Goal: Task Accomplishment & Management: Use online tool/utility

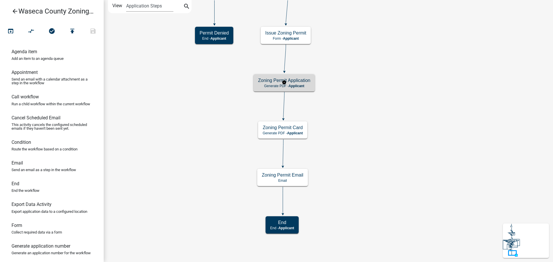
click at [298, 85] on span "Applicant" at bounding box center [297, 86] width 16 height 4
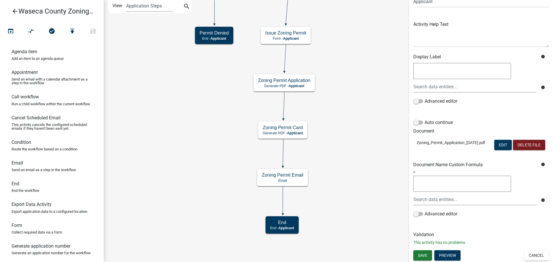
scroll to position [65, 0]
click at [501, 140] on button "Edit" at bounding box center [503, 145] width 18 height 10
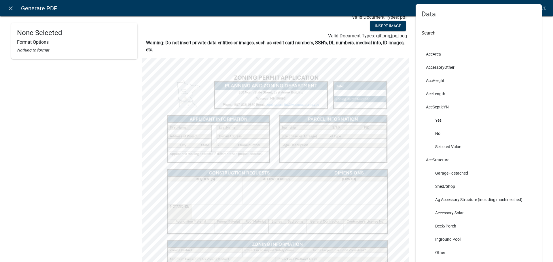
scroll to position [0, 0]
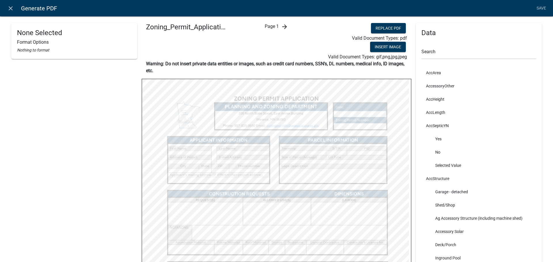
click at [284, 26] on icon "arrow_forward" at bounding box center [284, 26] width 7 height 7
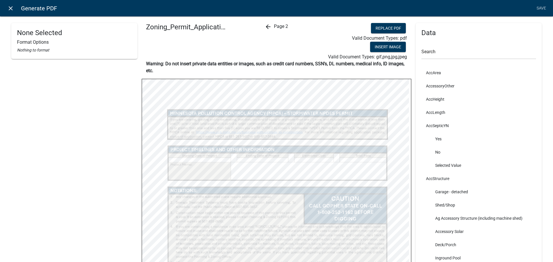
click at [10, 8] on icon "close" at bounding box center [10, 8] width 7 height 7
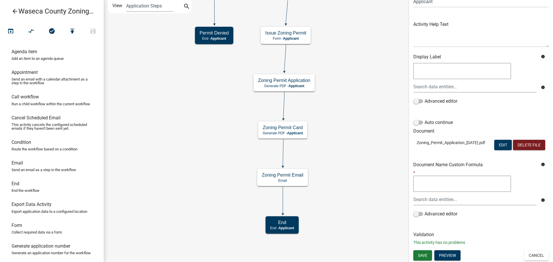
click at [14, 10] on icon "arrow_back" at bounding box center [15, 12] width 7 height 8
